Goal: Find specific page/section: Find specific page/section

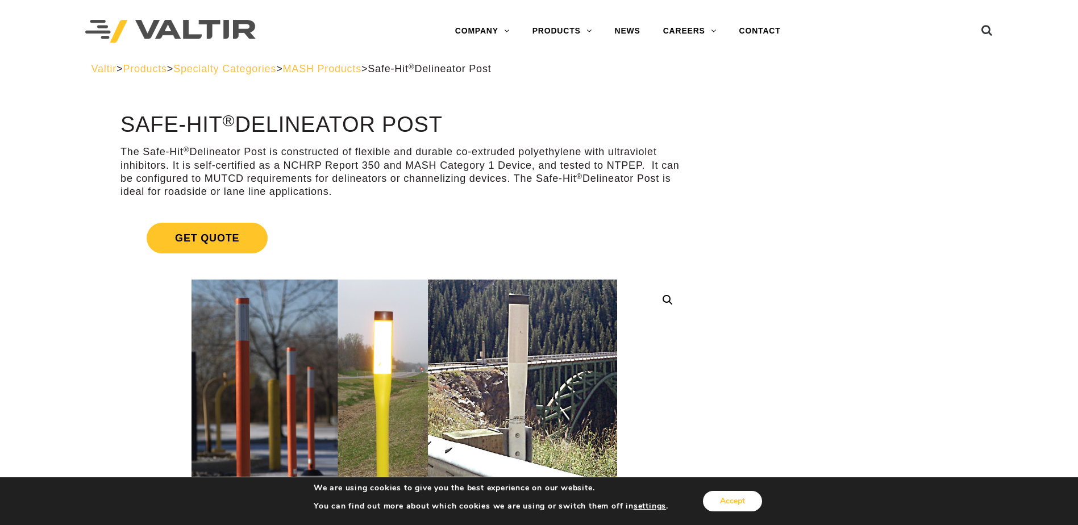
click at [719, 503] on button "Accept" at bounding box center [732, 501] width 59 height 20
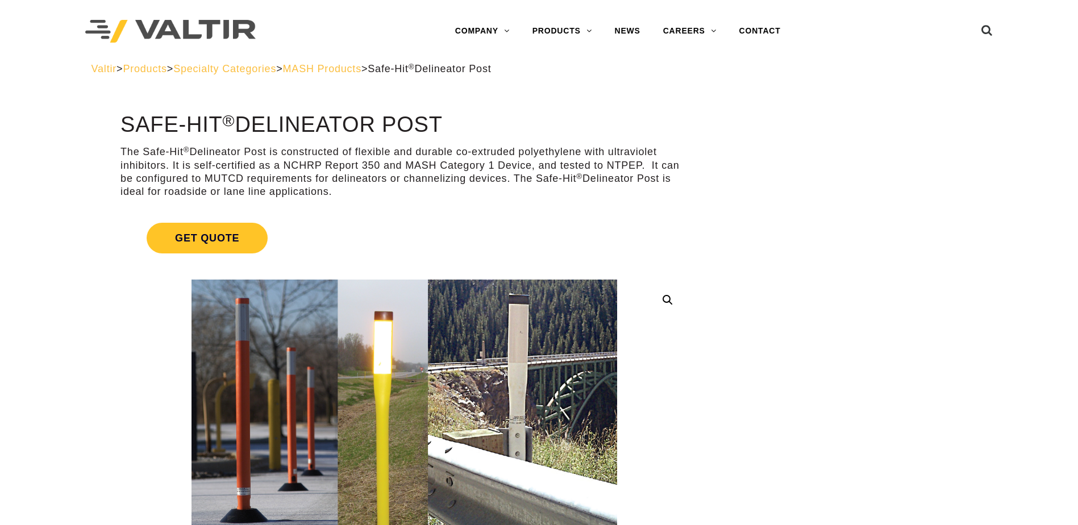
drag, startPoint x: 513, startPoint y: 14, endPoint x: 7, endPoint y: 168, distance: 527.9
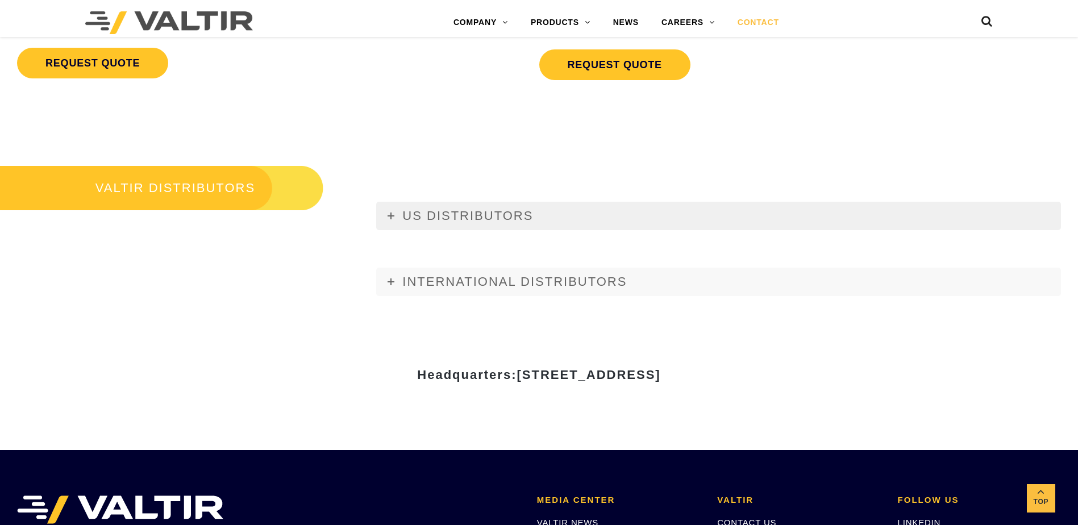
scroll to position [1307, 0]
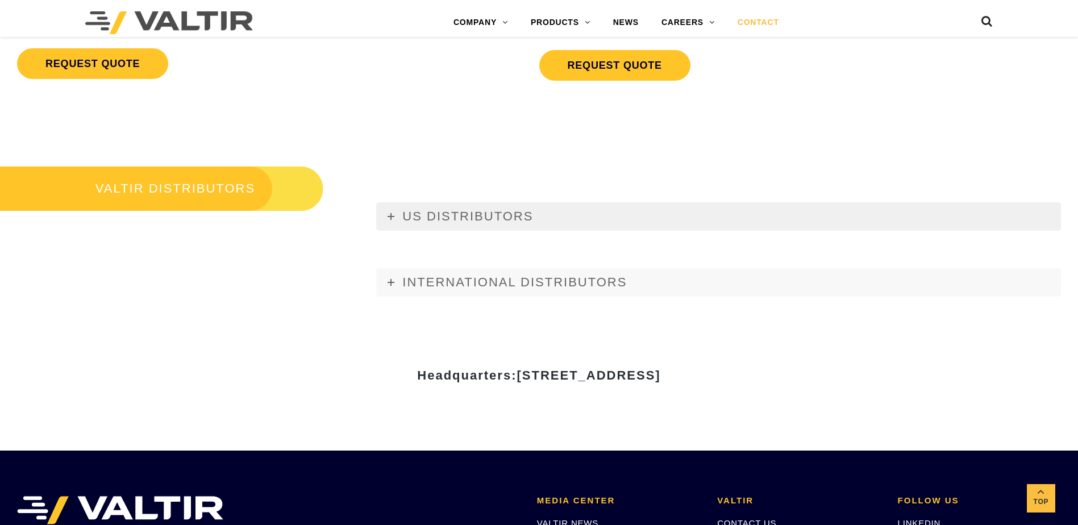
click at [393, 220] on icon at bounding box center [391, 216] width 7 height 7
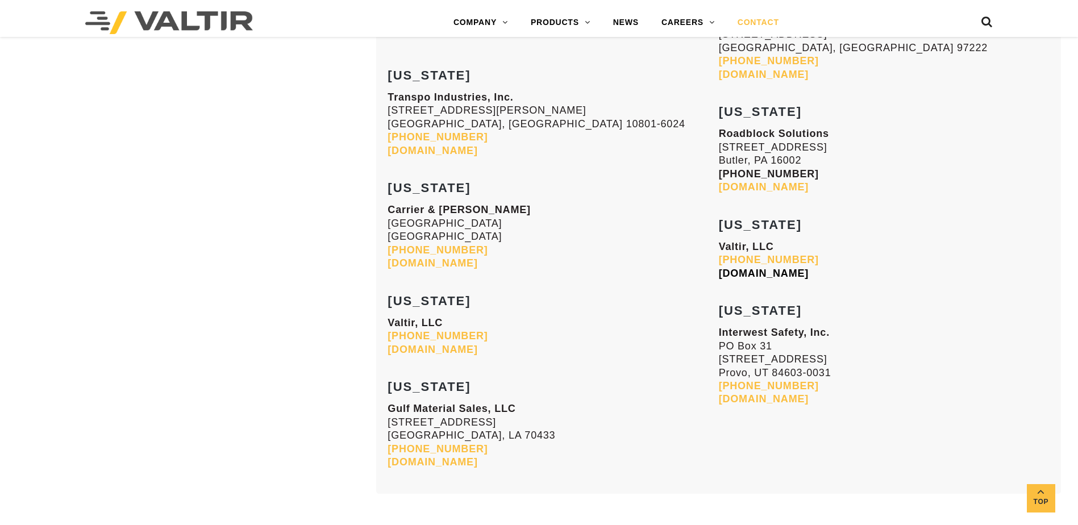
scroll to position [4489, 0]
